Goal: Information Seeking & Learning: Check status

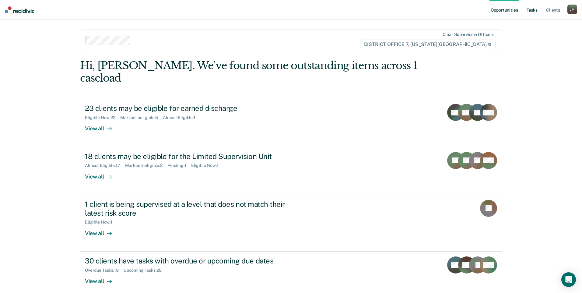
click at [535, 8] on link "Tasks" at bounding box center [531, 9] width 13 height 19
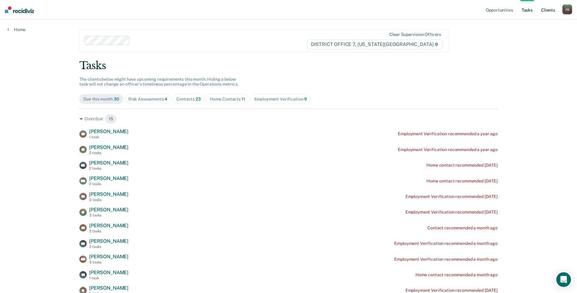
click at [550, 10] on link "Client s" at bounding box center [548, 9] width 16 height 19
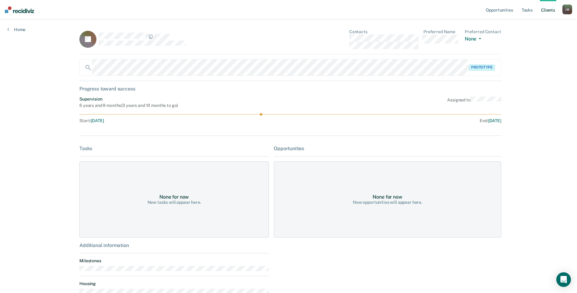
click at [19, 26] on div "Home" at bounding box center [16, 25] width 33 height 13
click at [19, 30] on link "Home" at bounding box center [16, 29] width 18 height 5
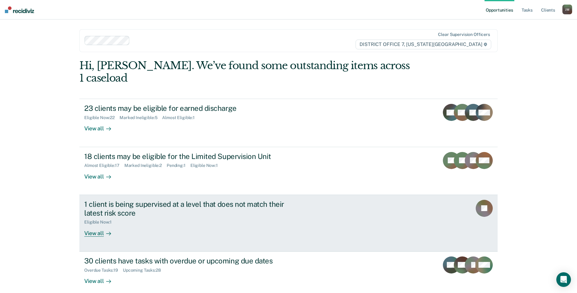
click at [90, 225] on div "View all" at bounding box center [101, 231] width 34 height 12
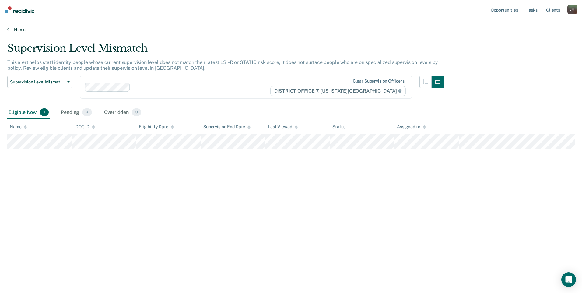
click at [15, 29] on link "Home" at bounding box center [290, 29] width 567 height 5
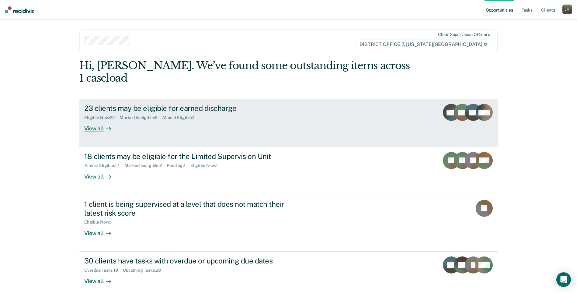
click at [89, 120] on div "View all" at bounding box center [101, 126] width 34 height 12
